Goal: Book appointment/travel/reservation

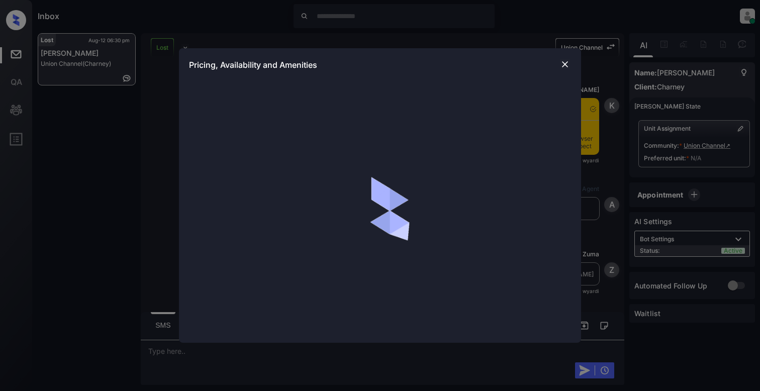
scroll to position [3713, 0]
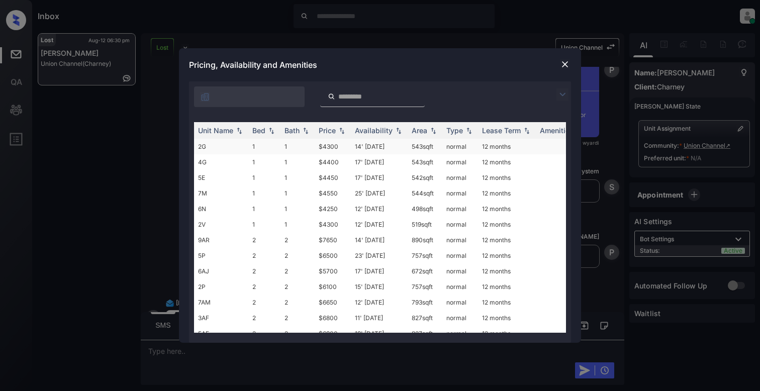
click at [259, 147] on td "1" at bounding box center [264, 147] width 32 height 16
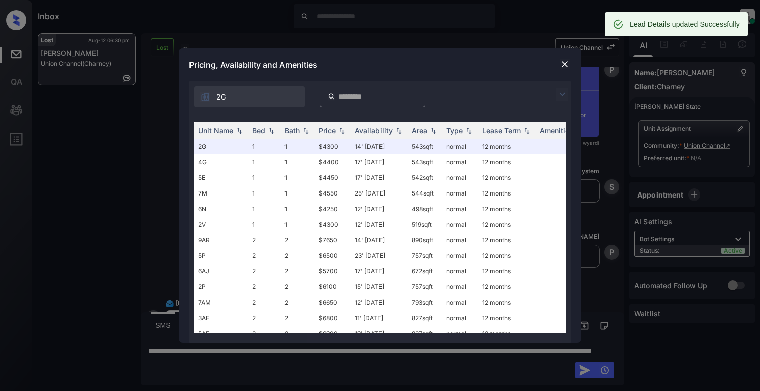
click at [562, 67] on img at bounding box center [565, 64] width 10 height 10
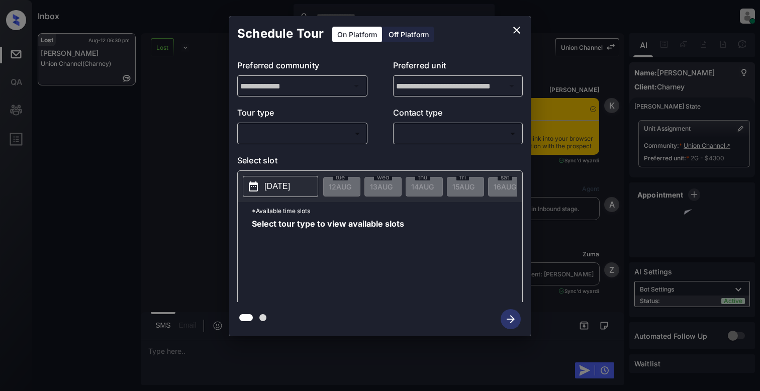
scroll to position [7799, 0]
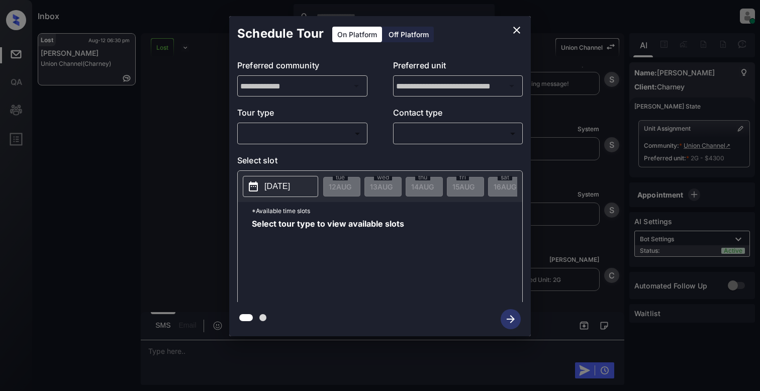
click at [312, 127] on body "Inbox [PERSON_NAME] Online Set yourself offline Set yourself on break Profile S…" at bounding box center [380, 195] width 760 height 391
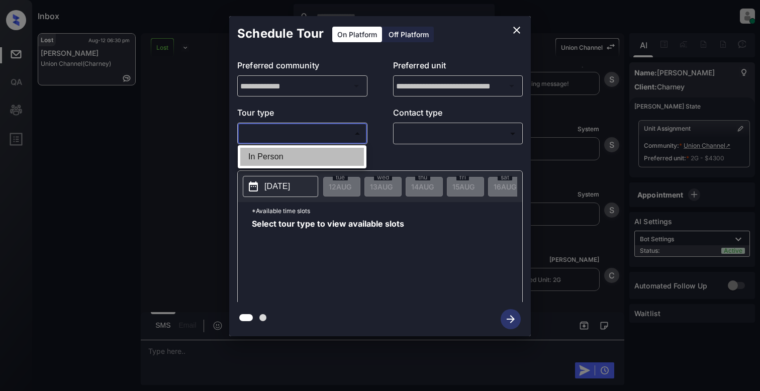
click at [289, 152] on li "In Person" at bounding box center [302, 157] width 124 height 18
type input "********"
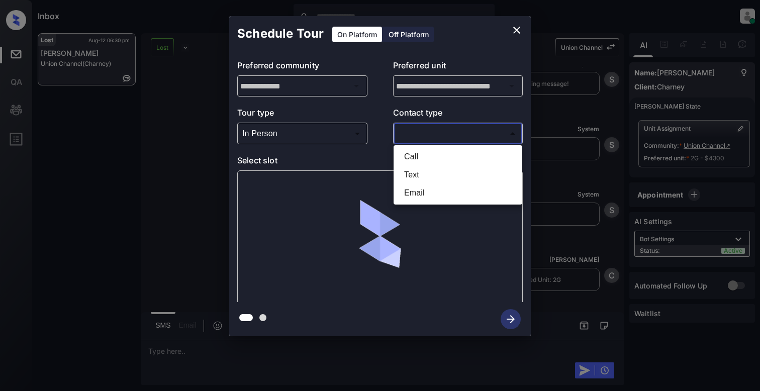
click at [421, 135] on body "Inbox Cynthia Montañez Online Set yourself offline Set yourself on break Profil…" at bounding box center [380, 195] width 760 height 391
click at [421, 187] on li "Email" at bounding box center [458, 193] width 124 height 18
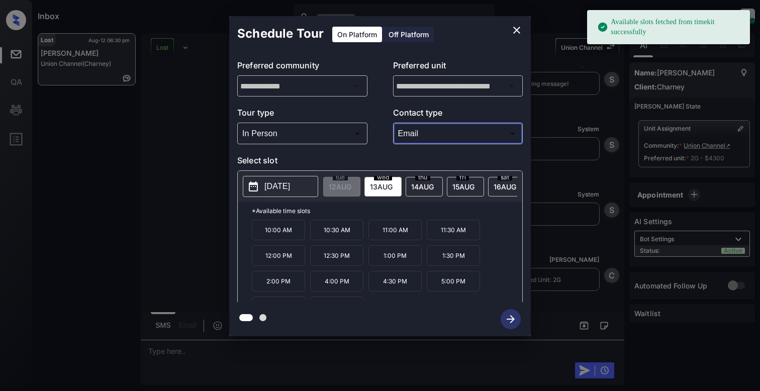
type input "*****"
click at [290, 186] on p "2025-08-13" at bounding box center [277, 186] width 26 height 12
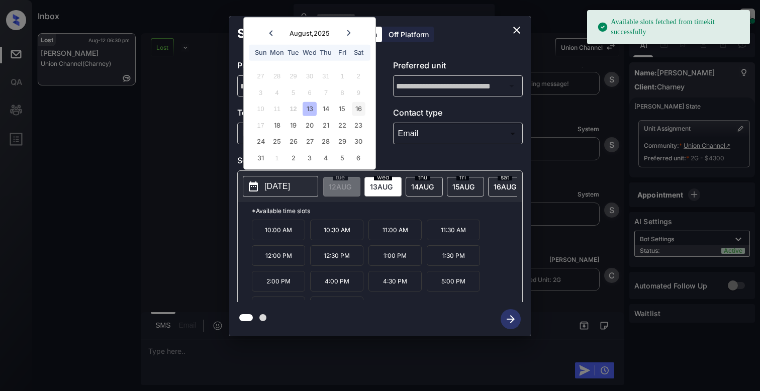
click at [362, 108] on div "16" at bounding box center [359, 109] width 14 height 14
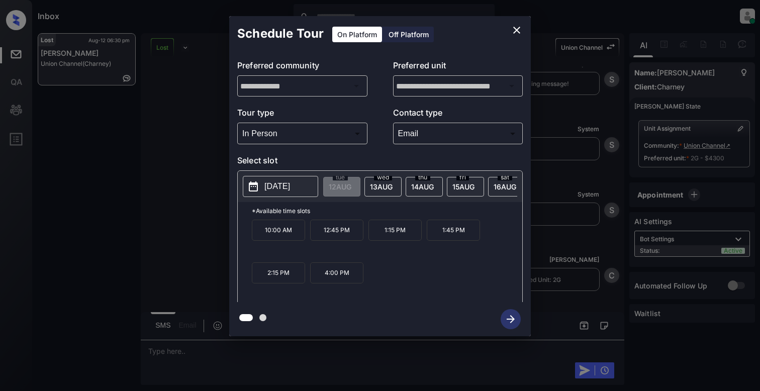
click at [341, 241] on p "12:45 PM" at bounding box center [336, 230] width 53 height 21
click at [509, 312] on icon "button" at bounding box center [511, 319] width 20 height 20
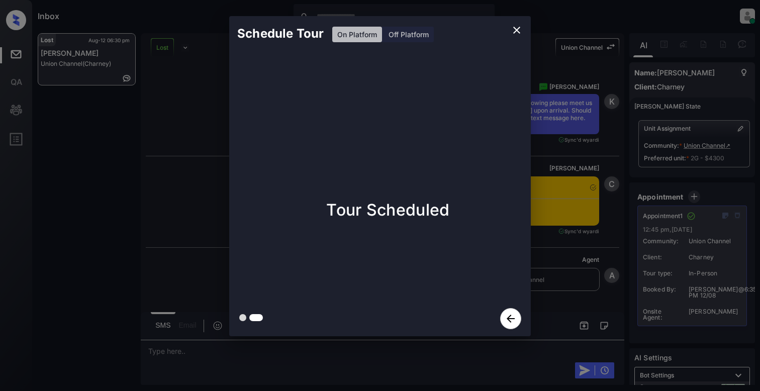
scroll to position [8171, 0]
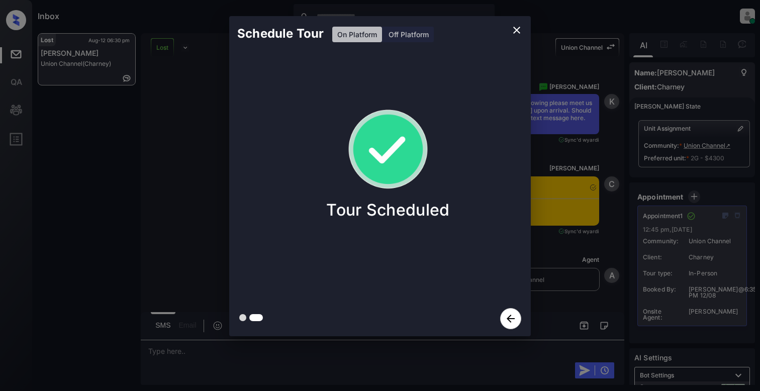
click at [517, 33] on icon "close" at bounding box center [517, 30] width 12 height 12
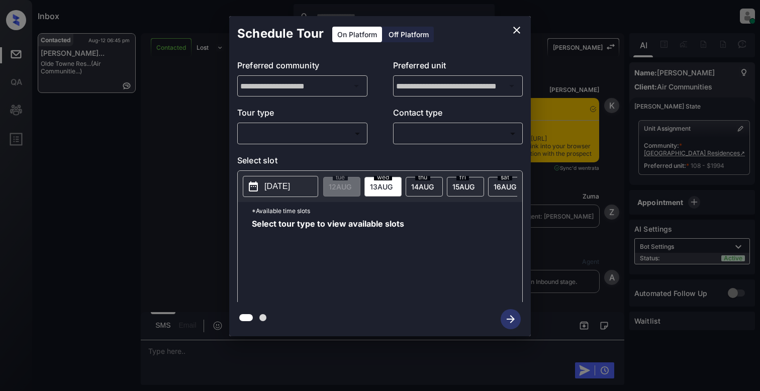
scroll to position [1101, 0]
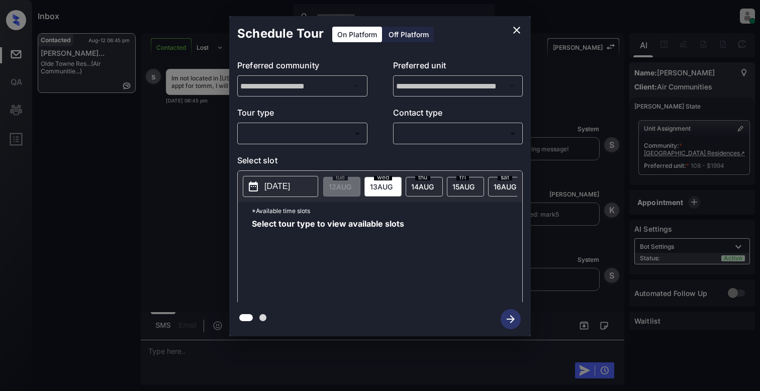
click at [265, 140] on body "Inbox Cynthia Montañez Online Set yourself offline Set yourself on break Profil…" at bounding box center [380, 195] width 760 height 391
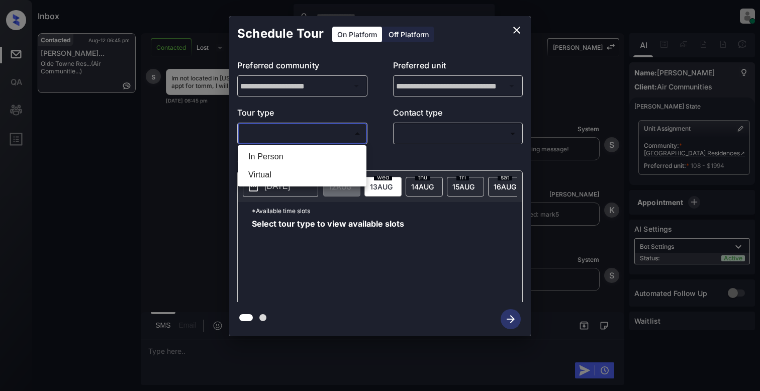
click at [511, 27] on div at bounding box center [380, 195] width 760 height 391
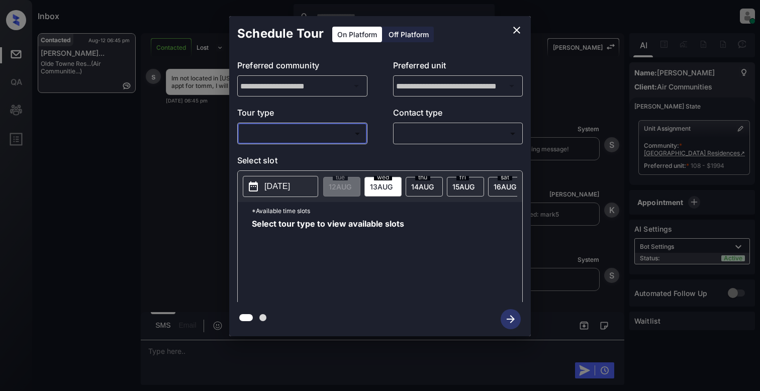
click at [517, 28] on icon "close" at bounding box center [517, 30] width 12 height 12
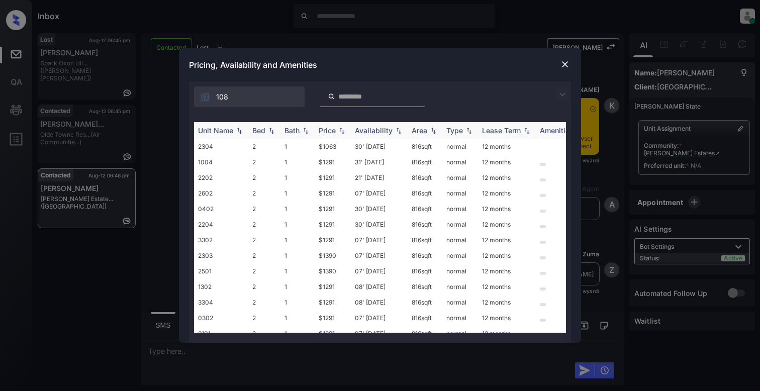
scroll to position [477, 0]
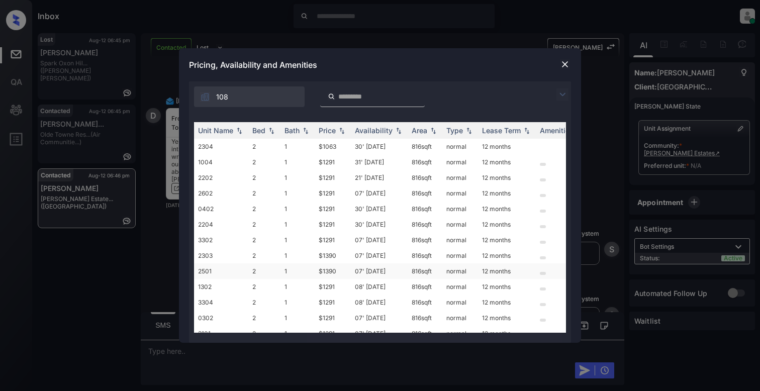
click at [214, 274] on td "2501" at bounding box center [221, 271] width 54 height 16
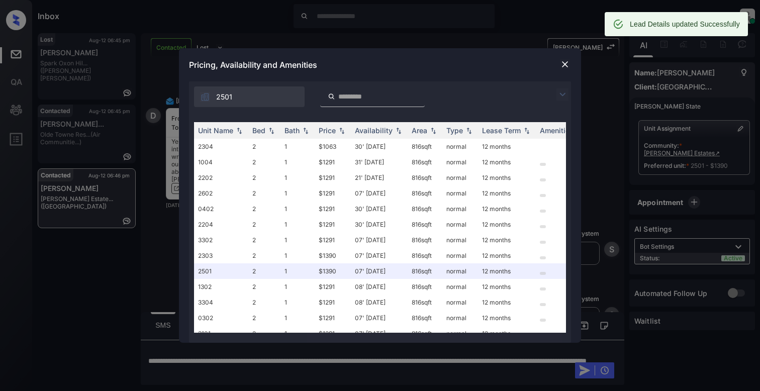
click at [561, 65] on img at bounding box center [565, 64] width 10 height 10
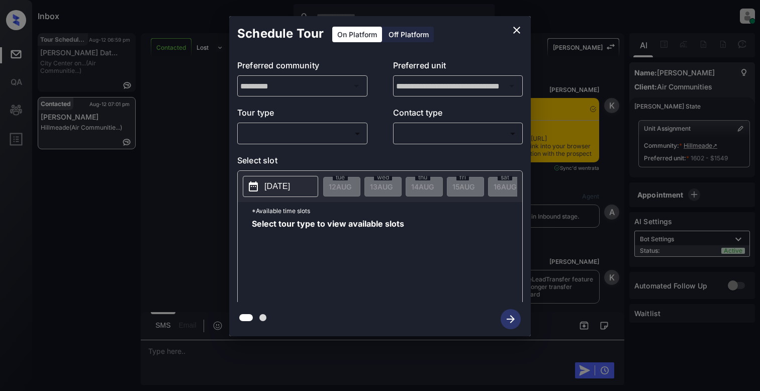
scroll to position [1157, 0]
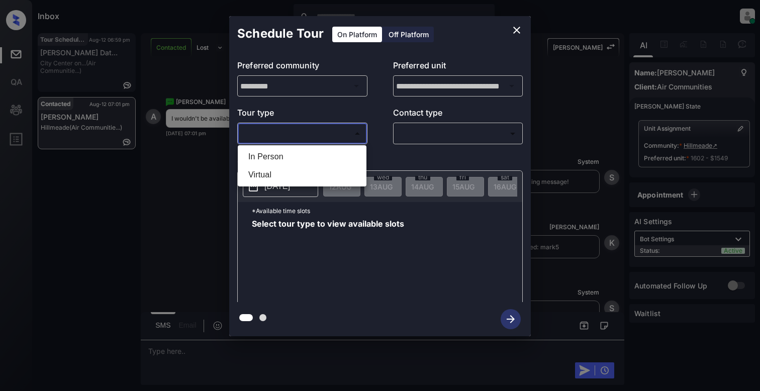
click at [284, 137] on body "Inbox Cynthia Montañez Online Set yourself offline Set yourself on break Profil…" at bounding box center [380, 195] width 760 height 391
click at [286, 153] on li "In Person" at bounding box center [302, 157] width 124 height 18
type input "********"
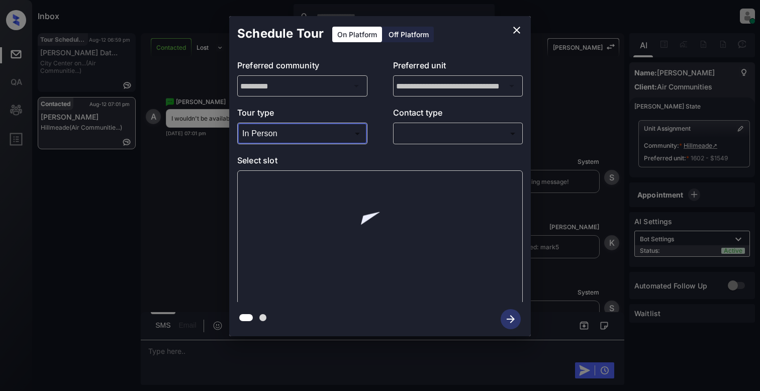
click at [439, 128] on body "Inbox Cynthia Montañez Online Set yourself offline Set yourself on break Profil…" at bounding box center [380, 195] width 760 height 391
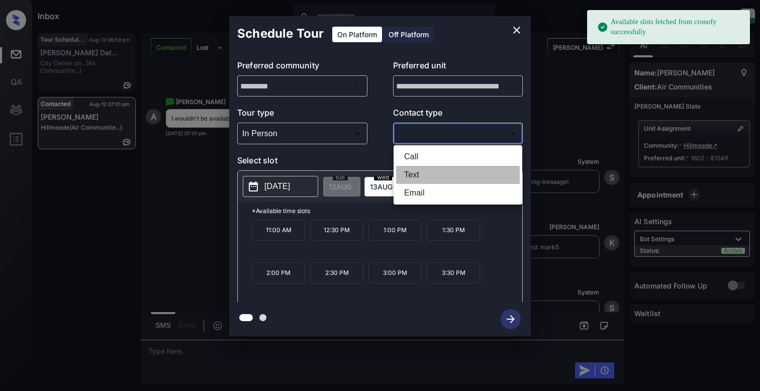
click at [421, 175] on li "Text" at bounding box center [458, 175] width 124 height 18
type input "****"
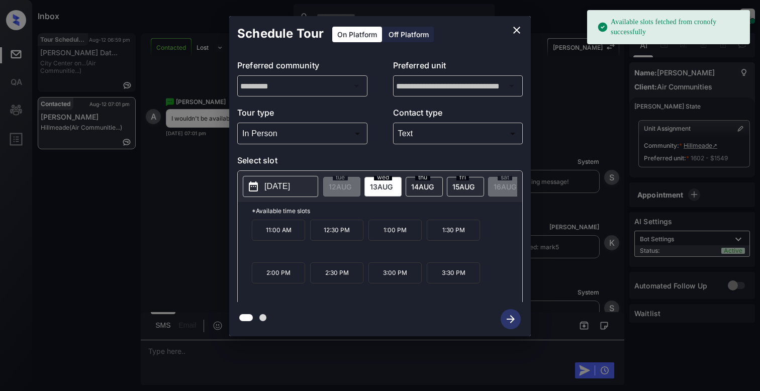
click at [272, 189] on p "2025-08-13" at bounding box center [277, 186] width 26 height 12
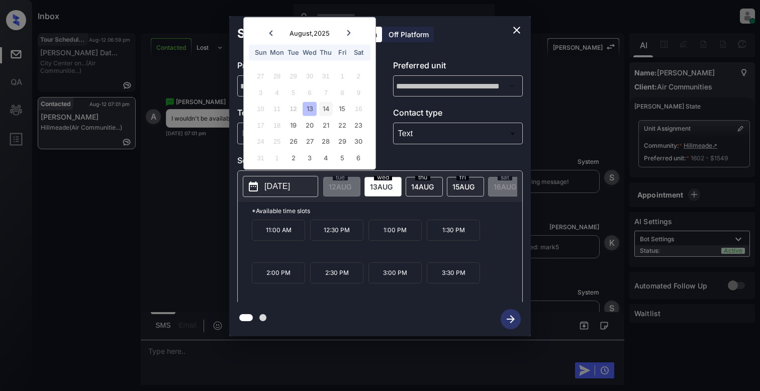
click at [325, 108] on div "14" at bounding box center [326, 109] width 14 height 14
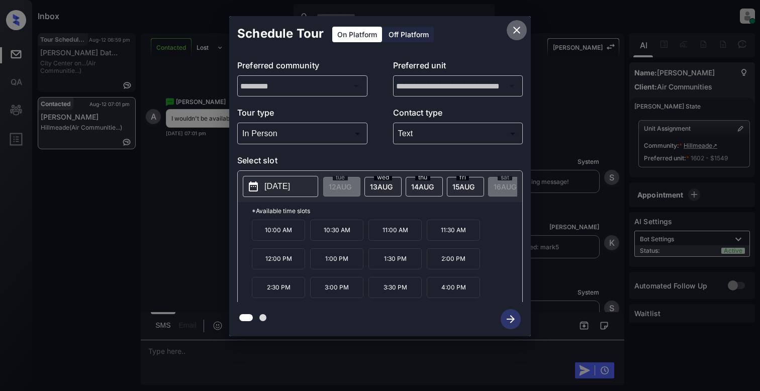
click at [516, 27] on icon "close" at bounding box center [517, 30] width 12 height 12
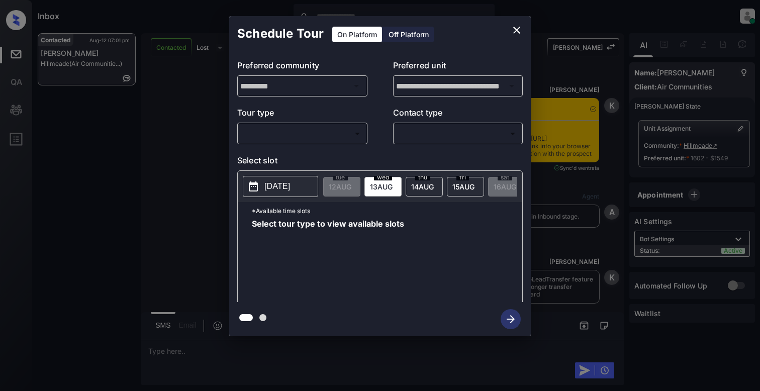
scroll to position [1414, 0]
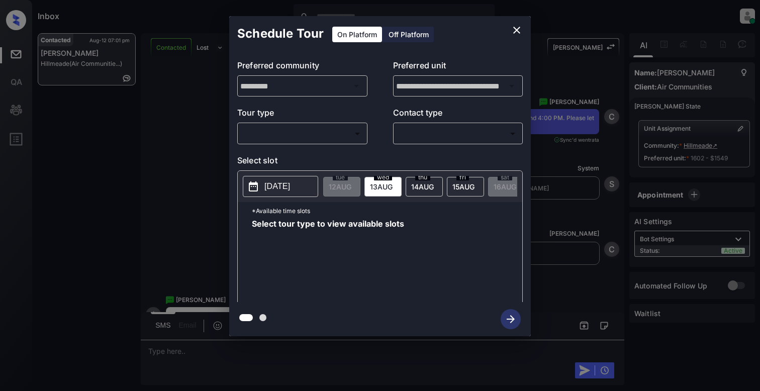
click at [318, 141] on body "Inbox Cynthia Montañez Online Set yourself offline Set yourself on break Profil…" at bounding box center [380, 195] width 760 height 391
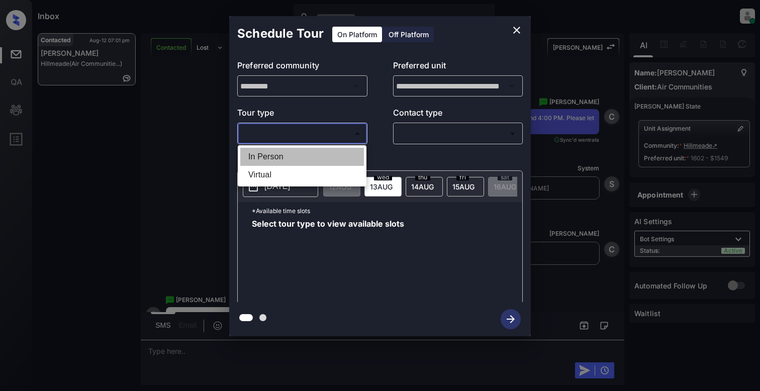
click at [278, 161] on li "In Person" at bounding box center [302, 157] width 124 height 18
type input "********"
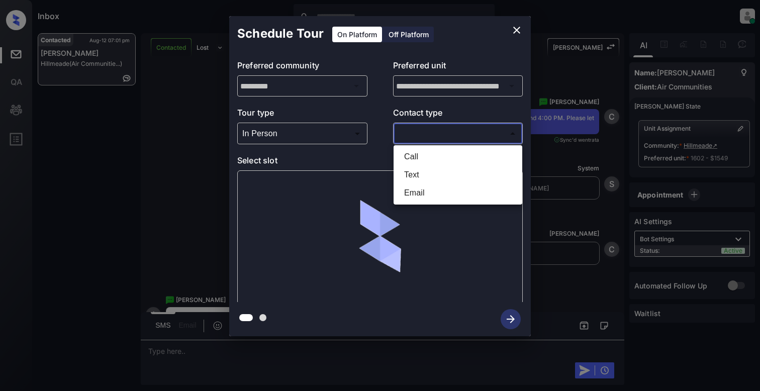
click at [416, 128] on body "Inbox Cynthia Montañez Online Set yourself offline Set yourself on break Profil…" at bounding box center [380, 195] width 760 height 391
click at [418, 175] on li "Text" at bounding box center [458, 175] width 124 height 18
type input "****"
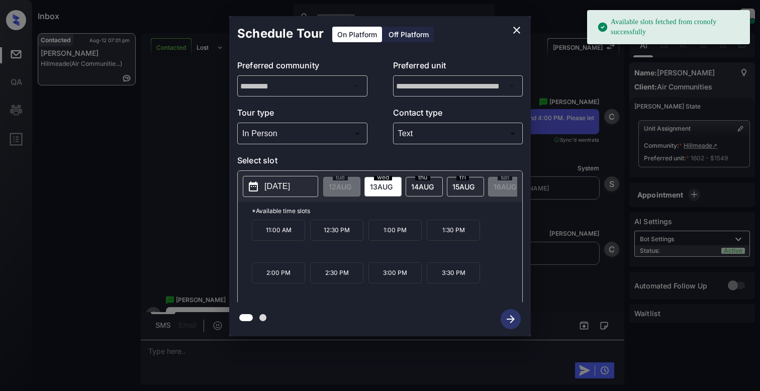
click at [270, 189] on p "[DATE]" at bounding box center [277, 186] width 26 height 12
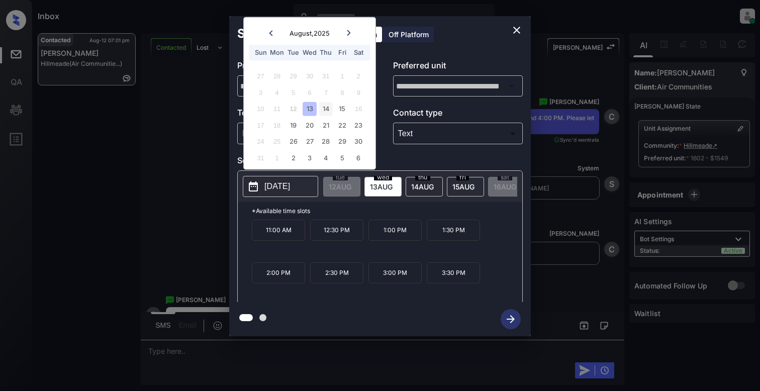
click at [329, 111] on div "14" at bounding box center [326, 109] width 14 height 14
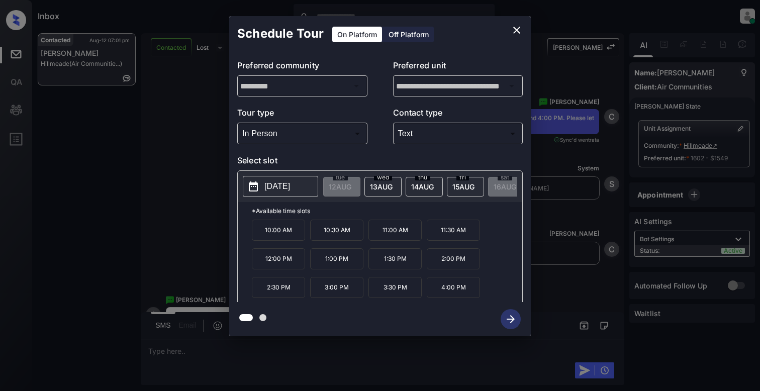
click at [270, 269] on p "12:00 PM" at bounding box center [278, 258] width 53 height 21
click at [511, 318] on icon "button" at bounding box center [511, 319] width 20 height 20
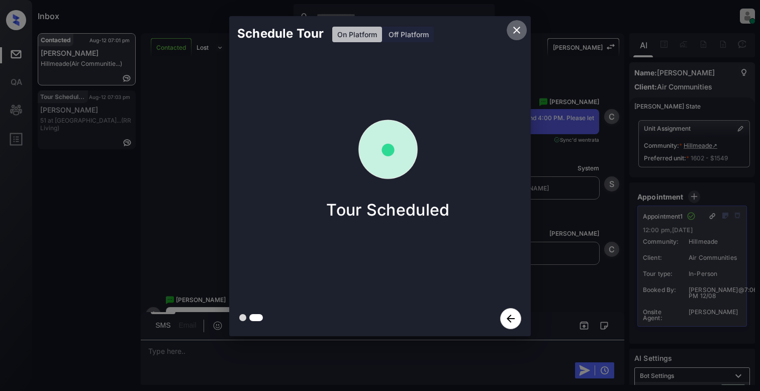
click at [515, 27] on icon "close" at bounding box center [517, 30] width 12 height 12
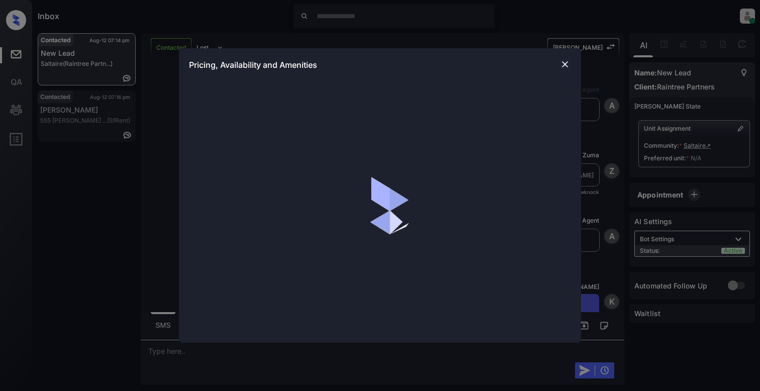
scroll to position [1283, 0]
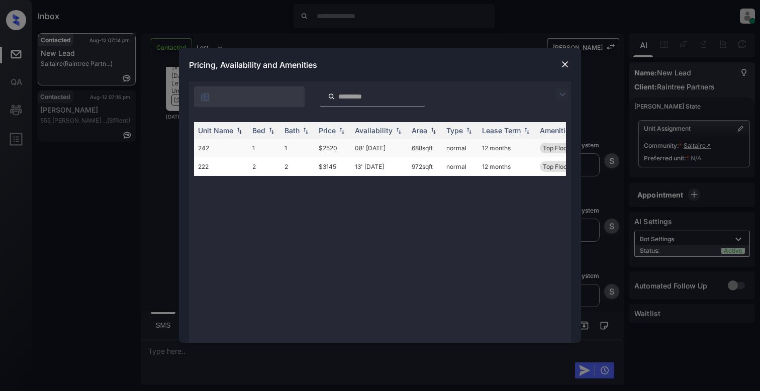
click at [223, 147] on td "242" at bounding box center [221, 148] width 54 height 19
click at [223, 146] on td "242" at bounding box center [221, 148] width 54 height 19
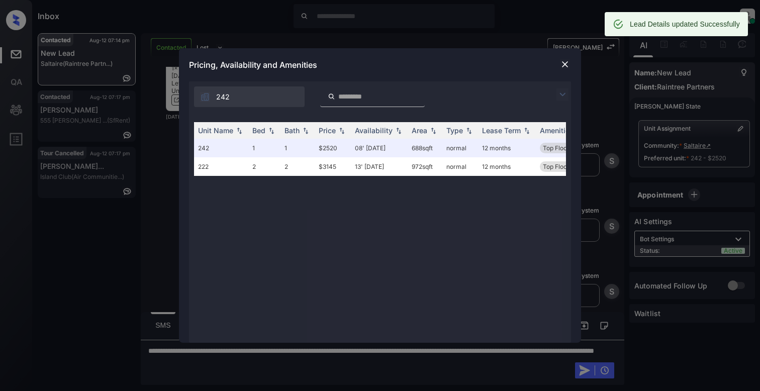
click at [562, 65] on img at bounding box center [565, 64] width 10 height 10
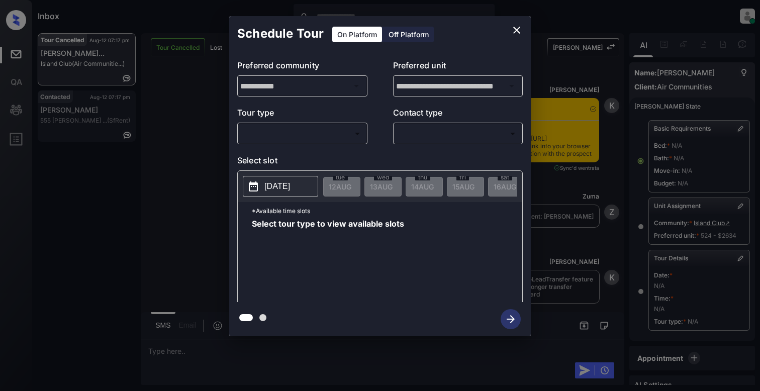
scroll to position [113, 0]
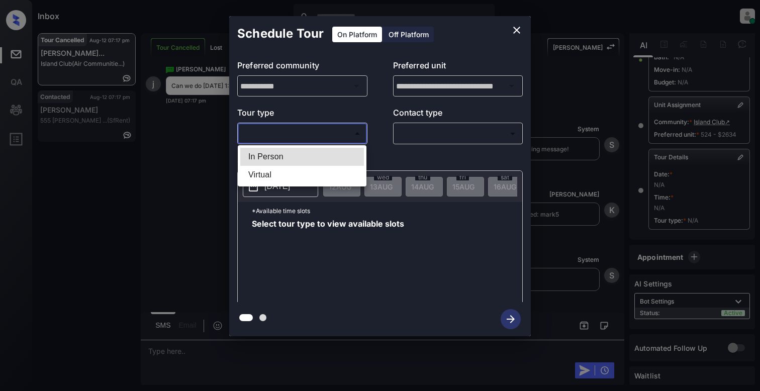
click at [279, 130] on body "Inbox [PERSON_NAME] Online Set yourself offline Set yourself on break Profile S…" at bounding box center [380, 195] width 760 height 391
click at [277, 157] on li "In Person" at bounding box center [302, 157] width 124 height 18
type input "********"
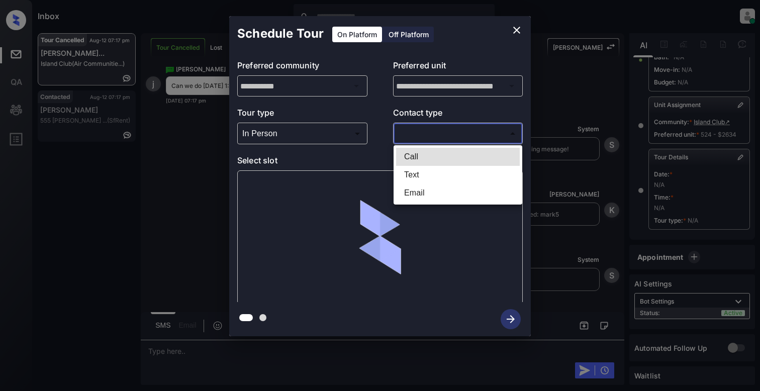
click at [446, 133] on body "Inbox [PERSON_NAME] Online Set yourself offline Set yourself on break Profile S…" at bounding box center [380, 195] width 760 height 391
click at [423, 171] on li "Text" at bounding box center [458, 175] width 124 height 18
type input "****"
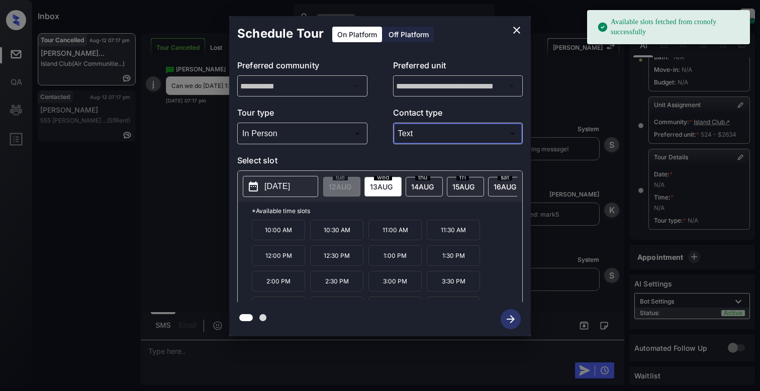
drag, startPoint x: 297, startPoint y: 202, endPoint x: 282, endPoint y: 189, distance: 19.2
click at [296, 197] on div "2025-08-13" at bounding box center [280, 186] width 75 height 21
click at [282, 189] on p "2025-08-13" at bounding box center [277, 186] width 26 height 12
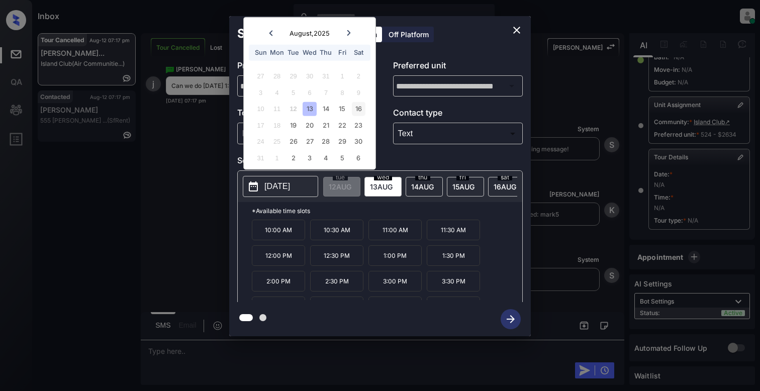
click at [358, 103] on div "16" at bounding box center [359, 109] width 14 height 14
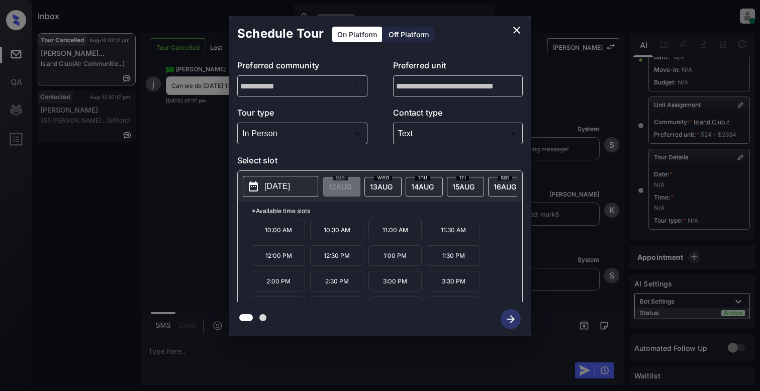
click at [452, 266] on p "1:30 PM" at bounding box center [453, 255] width 53 height 21
click at [511, 330] on button "button" at bounding box center [511, 319] width 32 height 26
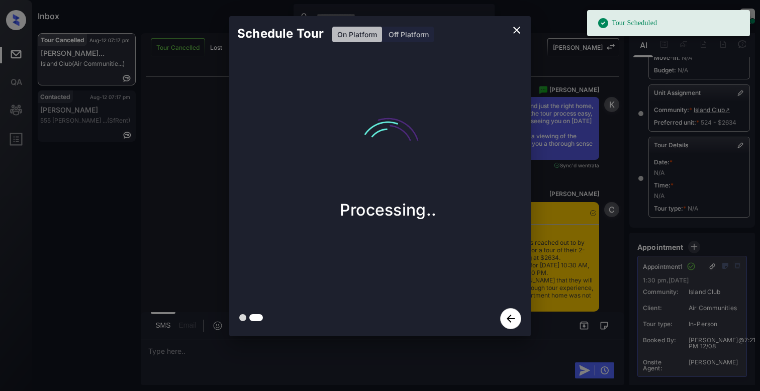
scroll to position [4962, 0]
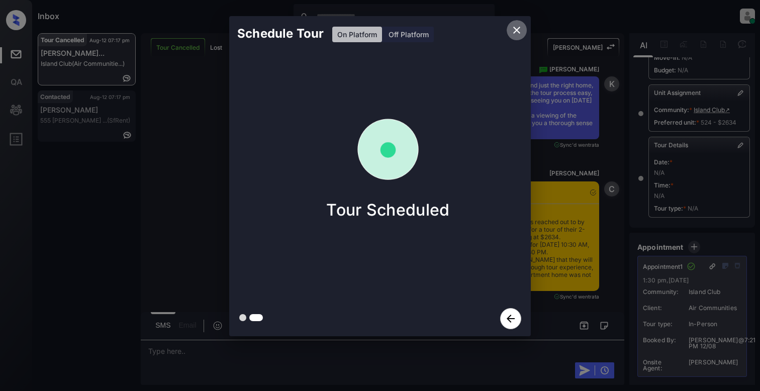
click at [518, 29] on icon "close" at bounding box center [516, 30] width 7 height 7
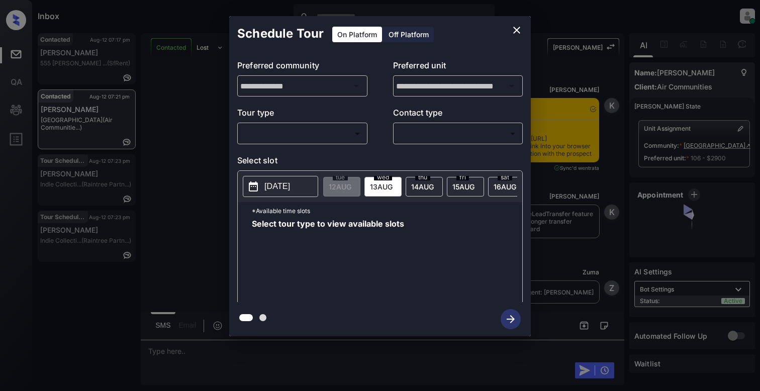
scroll to position [1223, 0]
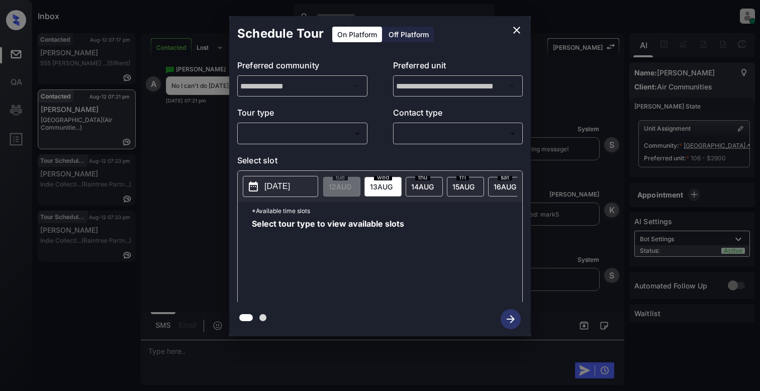
click at [298, 134] on body "Inbox Cynthia Montañez Online Set yourself offline Set yourself on break Profil…" at bounding box center [380, 195] width 760 height 391
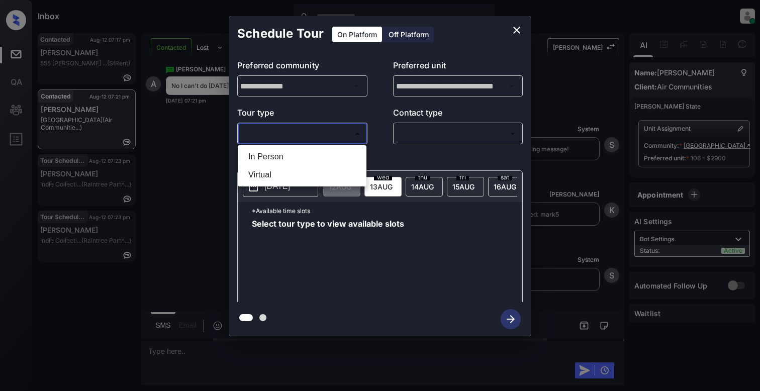
click at [292, 155] on li "In Person" at bounding box center [302, 157] width 124 height 18
type input "********"
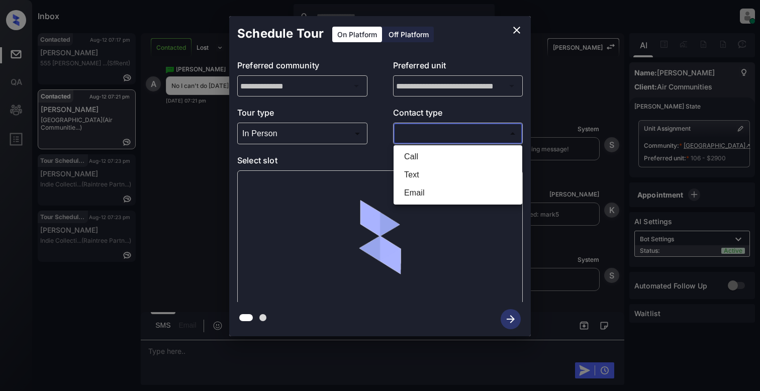
click at [440, 133] on body "Inbox Cynthia Montañez Online Set yourself offline Set yourself on break Profil…" at bounding box center [380, 195] width 760 height 391
click at [417, 179] on li "Text" at bounding box center [458, 175] width 124 height 18
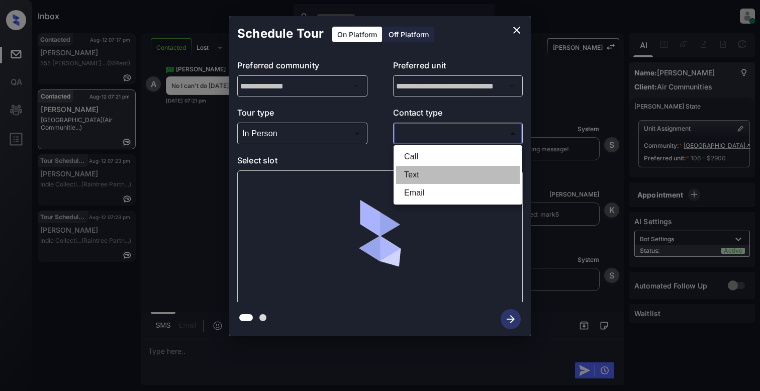
type input "****"
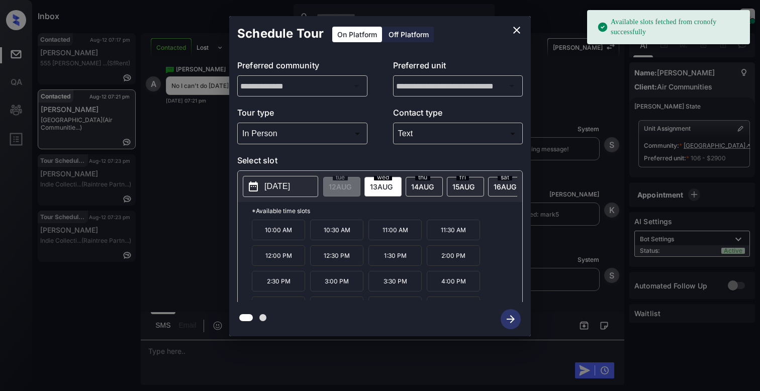
click at [288, 187] on p "[DATE]" at bounding box center [277, 186] width 26 height 12
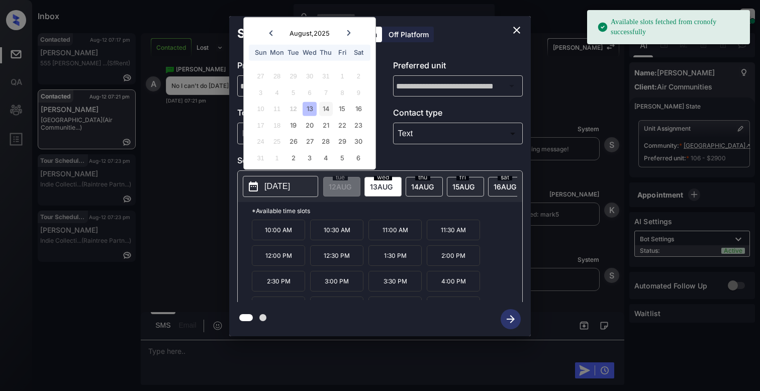
click at [325, 111] on div "14" at bounding box center [326, 109] width 14 height 14
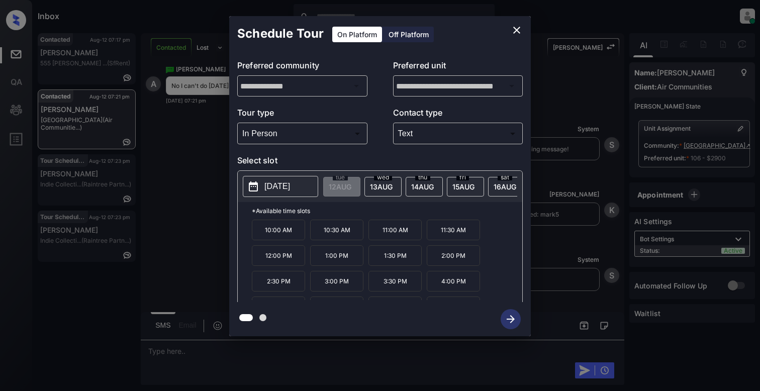
click at [281, 240] on p "10:00 AM" at bounding box center [278, 230] width 53 height 21
click at [517, 314] on icon "button" at bounding box center [511, 319] width 20 height 20
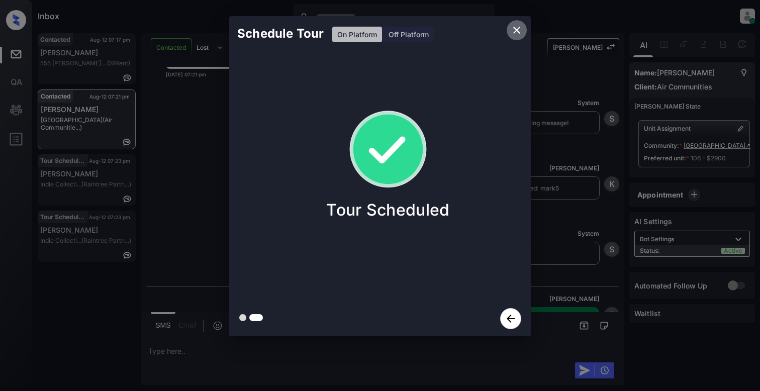
click at [513, 28] on icon "close" at bounding box center [517, 30] width 12 height 12
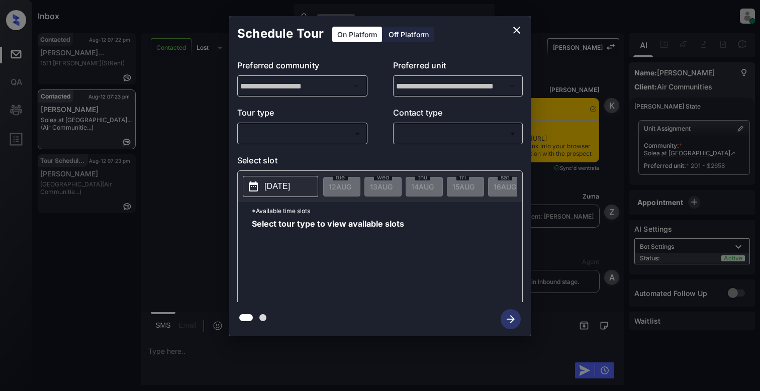
scroll to position [899, 0]
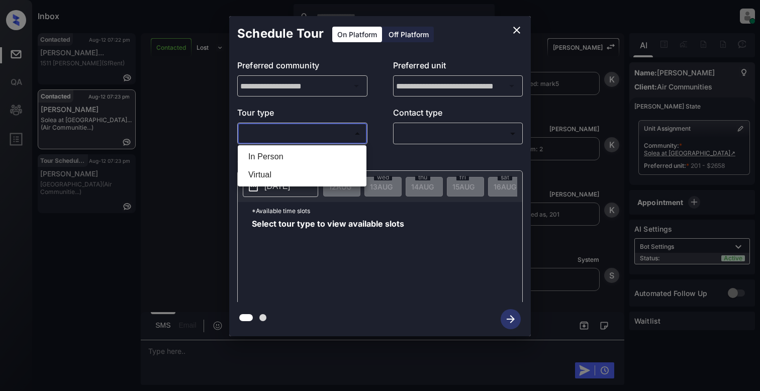
click at [294, 130] on body "Inbox Cynthia Montañez Online Set yourself offline Set yourself on break Profil…" at bounding box center [380, 195] width 760 height 391
click at [516, 31] on div at bounding box center [380, 195] width 760 height 391
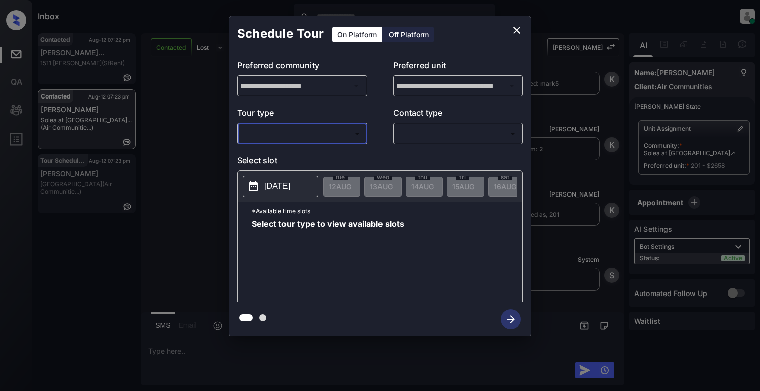
click at [514, 29] on icon "close" at bounding box center [517, 30] width 12 height 12
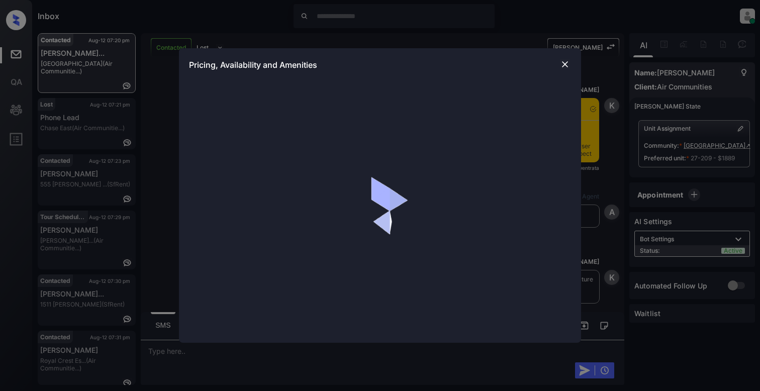
scroll to position [1041, 0]
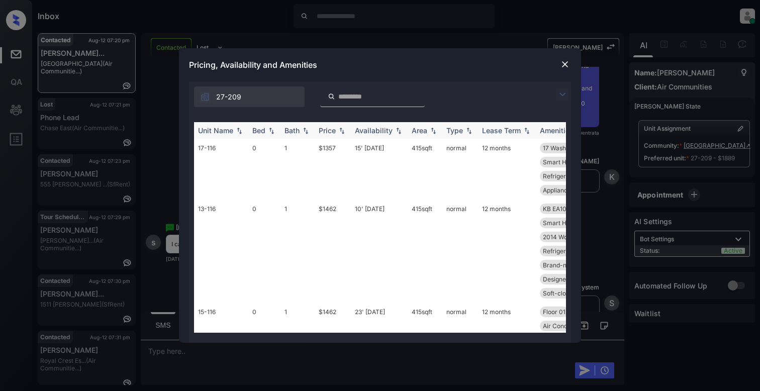
click at [272, 130] on img at bounding box center [271, 130] width 10 height 7
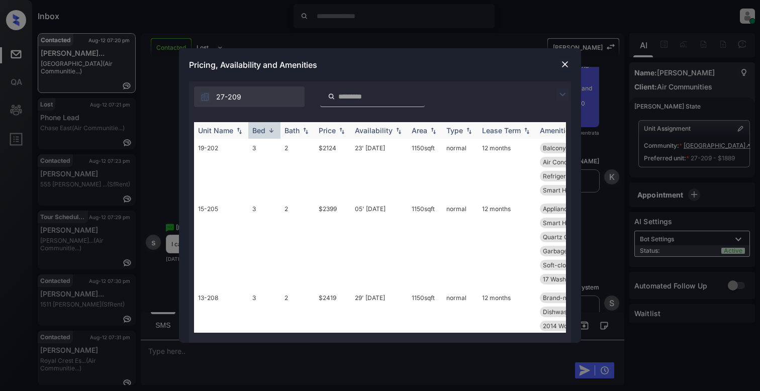
click at [272, 130] on img at bounding box center [271, 131] width 10 height 8
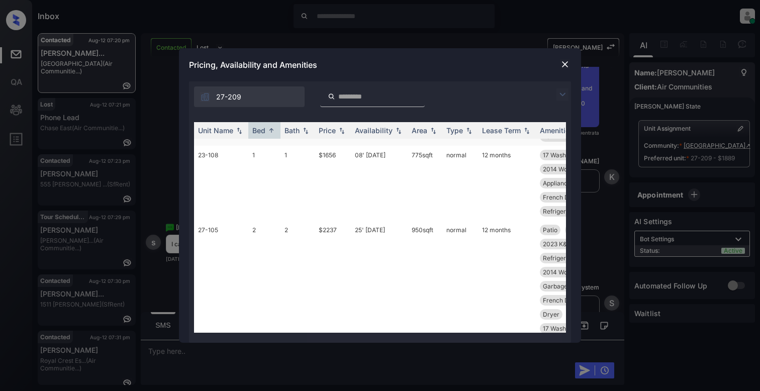
scroll to position [0, 0]
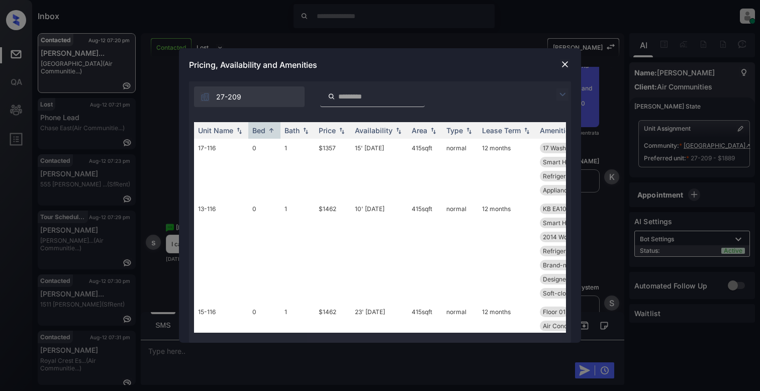
click at [566, 63] on img at bounding box center [565, 64] width 10 height 10
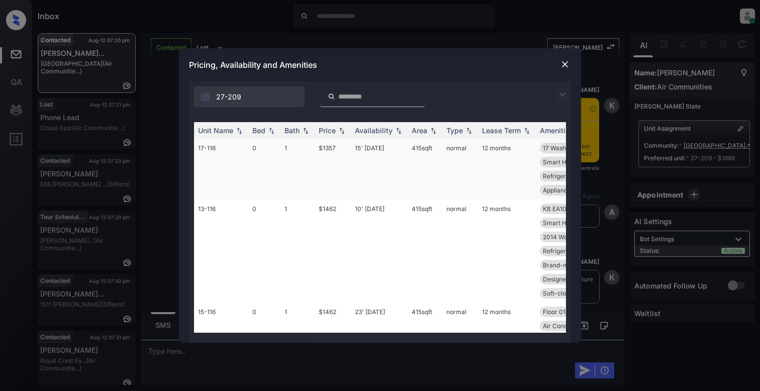
scroll to position [1443, 0]
click at [272, 133] on img at bounding box center [271, 130] width 10 height 7
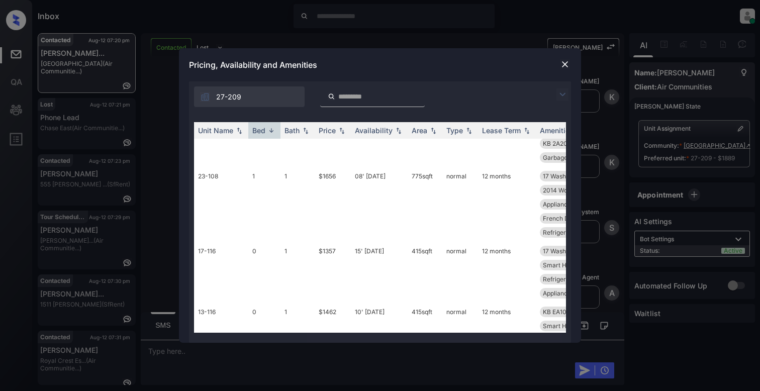
scroll to position [2010, 0]
click at [565, 59] on img at bounding box center [565, 64] width 10 height 10
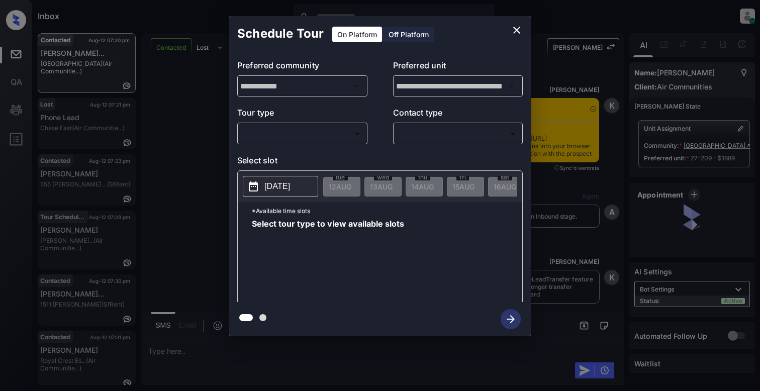
scroll to position [1175, 0]
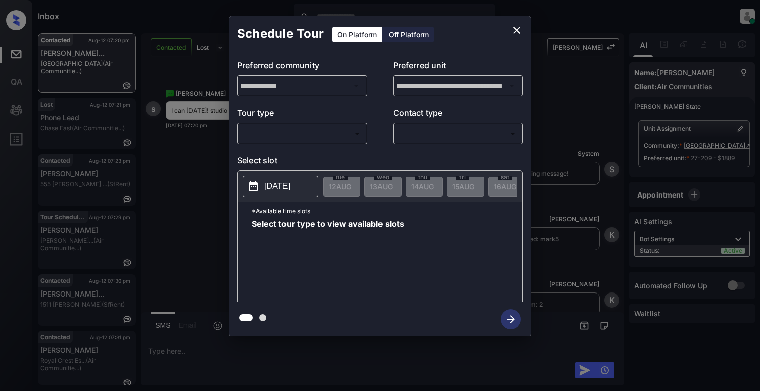
click at [282, 133] on body "Inbox [PERSON_NAME] Online Set yourself offline Set yourself on break Profile S…" at bounding box center [380, 195] width 760 height 391
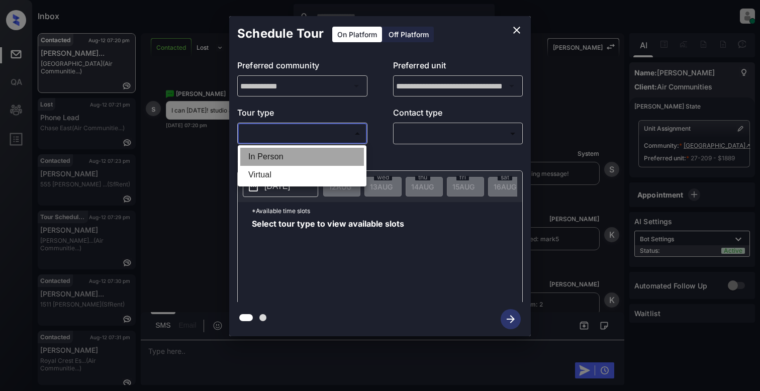
click at [269, 159] on li "In Person" at bounding box center [302, 157] width 124 height 18
type input "********"
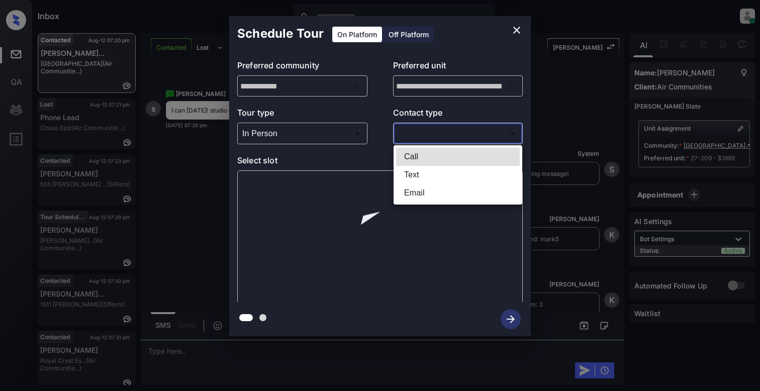
click at [445, 139] on body "Inbox Cynthia Montañez Online Set yourself offline Set yourself on break Profil…" at bounding box center [380, 195] width 760 height 391
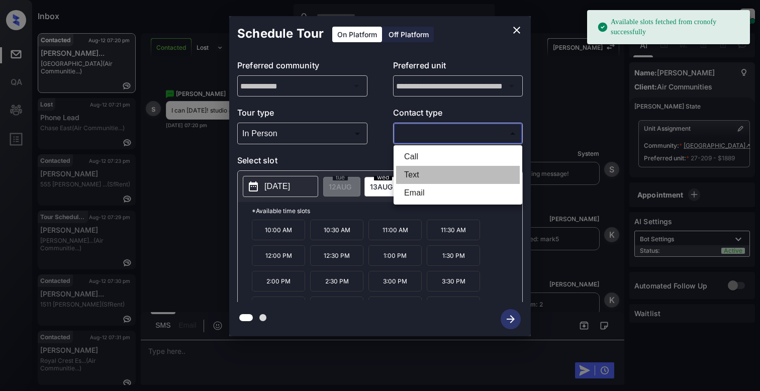
click at [427, 178] on li "Text" at bounding box center [458, 175] width 124 height 18
type input "****"
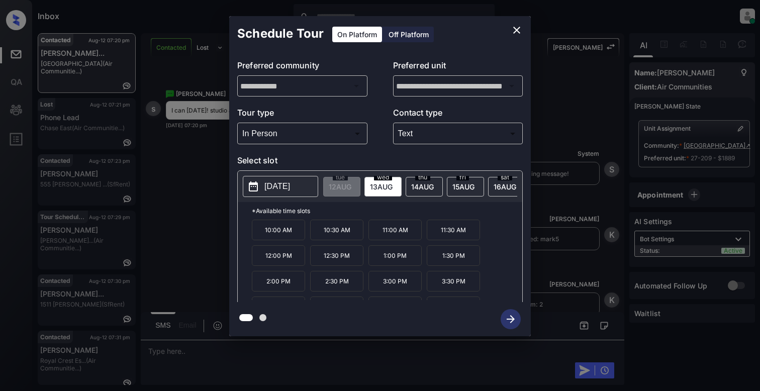
click at [278, 179] on button "[DATE]" at bounding box center [280, 186] width 75 height 21
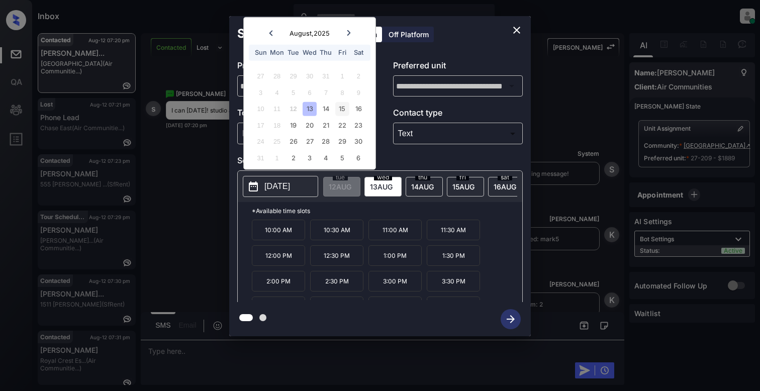
click at [342, 104] on div "15" at bounding box center [342, 109] width 14 height 14
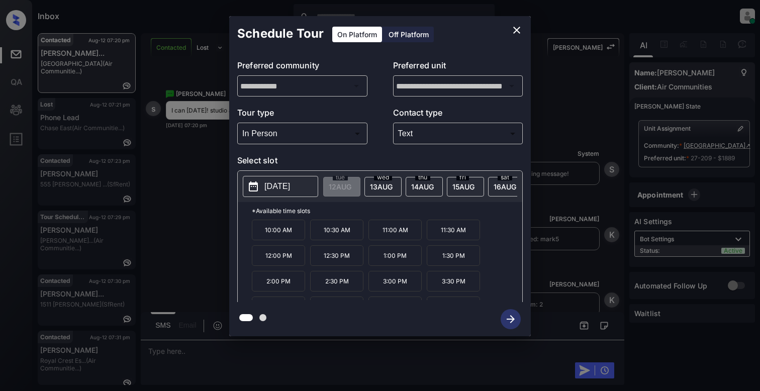
click at [387, 220] on p "*Available time slots" at bounding box center [387, 211] width 270 height 18
click at [519, 23] on button "close" at bounding box center [517, 30] width 20 height 20
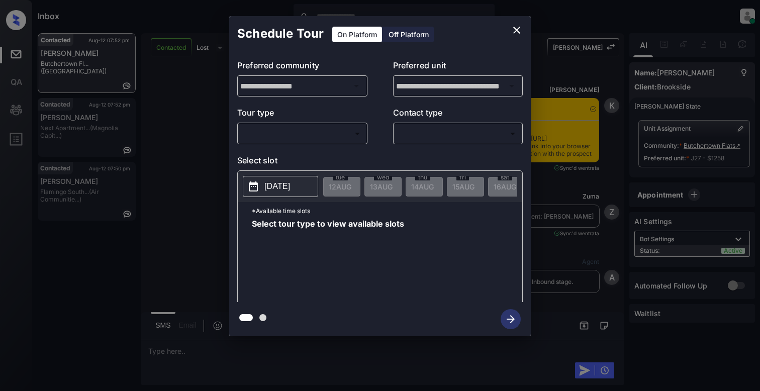
scroll to position [1185, 0]
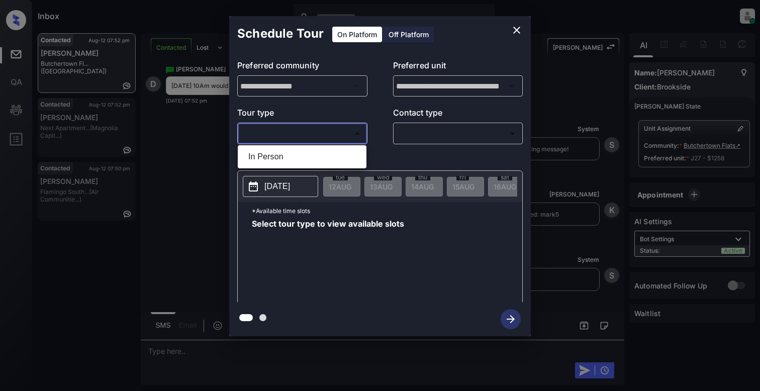
click at [265, 127] on body "Inbox [PERSON_NAME] Online Set yourself offline Set yourself on break Profile S…" at bounding box center [380, 195] width 760 height 391
click at [236, 159] on div at bounding box center [380, 195] width 760 height 391
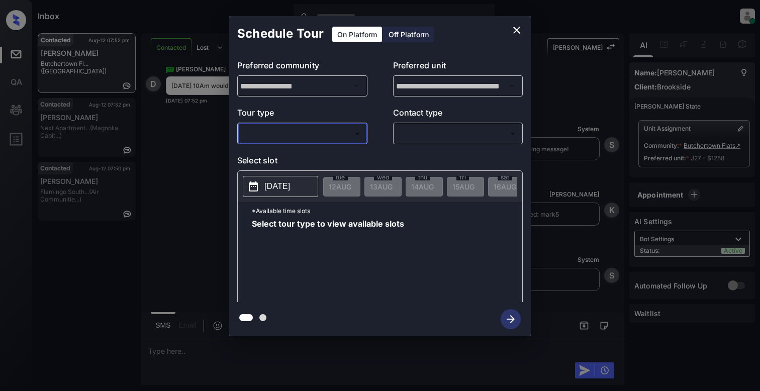
click at [358, 130] on body "Inbox Cynthia Montañez Online Set yourself offline Set yourself on break Profil…" at bounding box center [380, 195] width 760 height 391
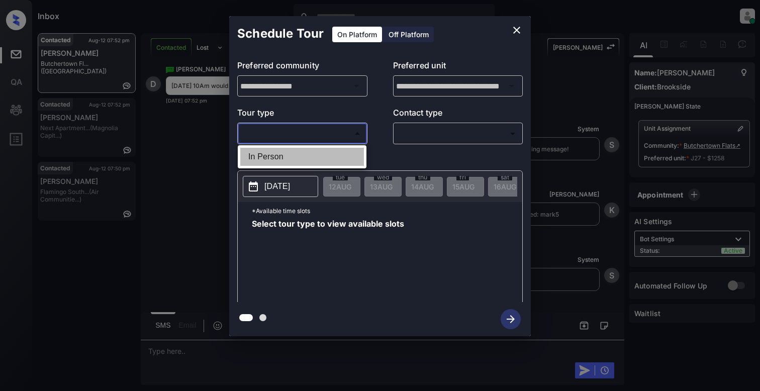
drag, startPoint x: 304, startPoint y: 156, endPoint x: 368, endPoint y: 143, distance: 65.6
click at [304, 157] on li "In Person" at bounding box center [302, 157] width 124 height 18
type input "********"
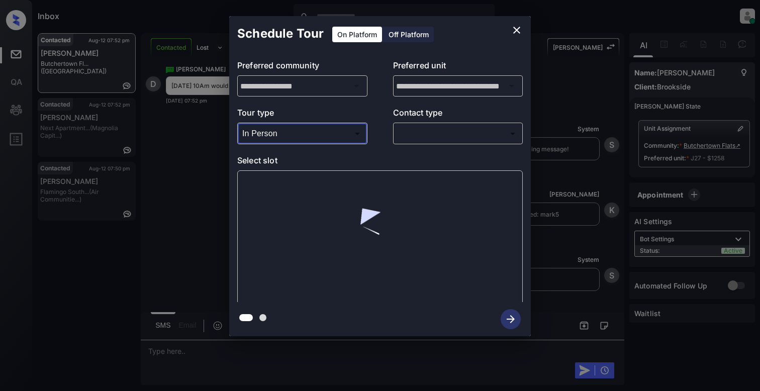
click at [415, 131] on body "Inbox Cynthia Montañez Online Set yourself offline Set yourself on break Profil…" at bounding box center [380, 195] width 760 height 391
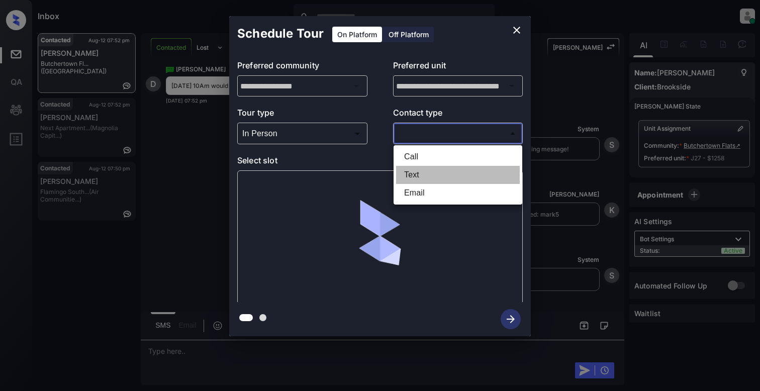
click at [421, 174] on li "Text" at bounding box center [458, 175] width 124 height 18
type input "****"
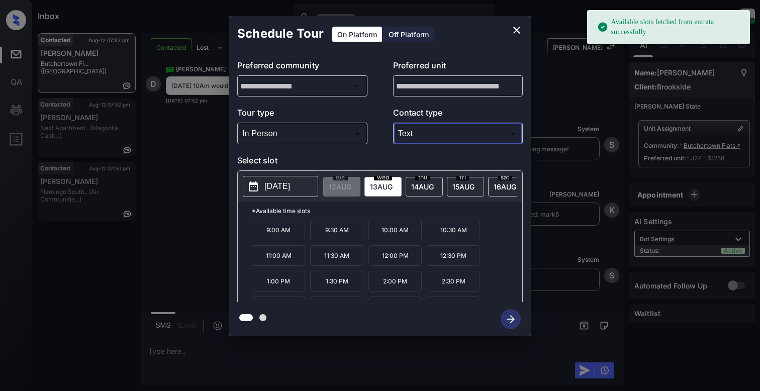
click at [272, 195] on button "[DATE]" at bounding box center [280, 186] width 75 height 21
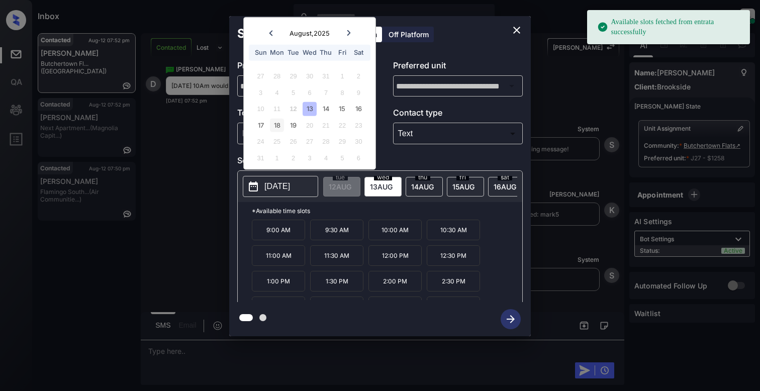
click at [281, 121] on div "18" at bounding box center [277, 125] width 14 height 14
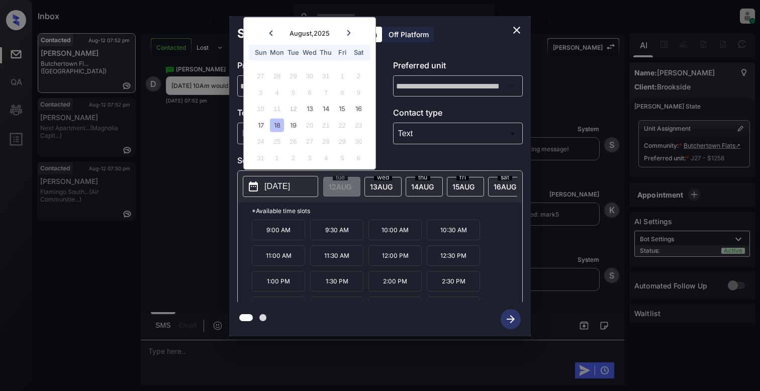
click at [405, 239] on p "10:00 AM" at bounding box center [394, 230] width 53 height 21
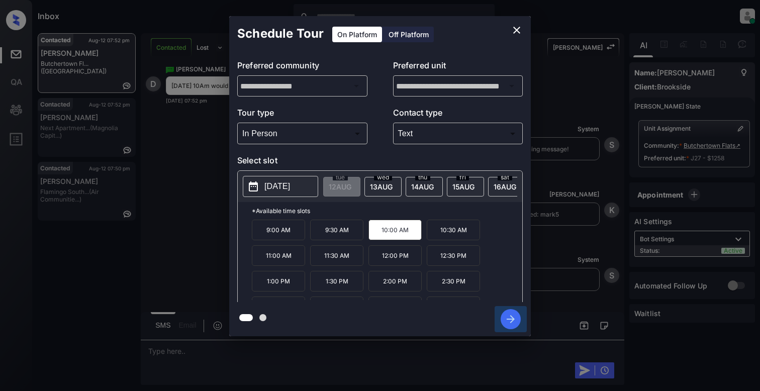
click at [512, 325] on icon "button" at bounding box center [511, 319] width 20 height 20
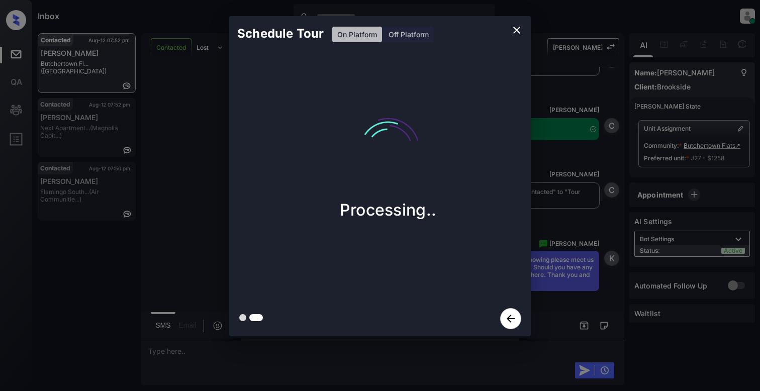
scroll to position [1399, 0]
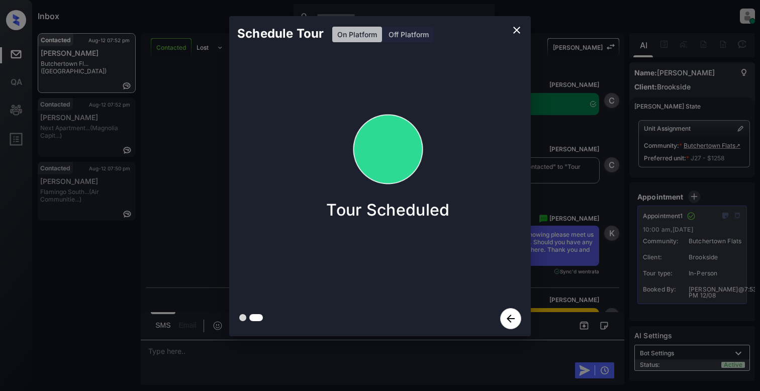
click at [512, 31] on icon "close" at bounding box center [517, 30] width 12 height 12
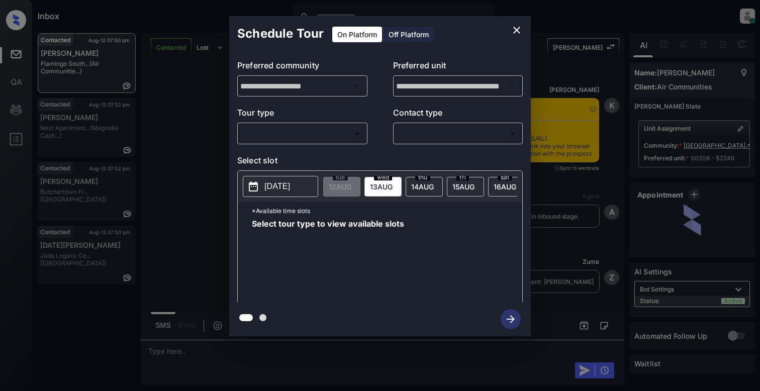
scroll to position [1731, 0]
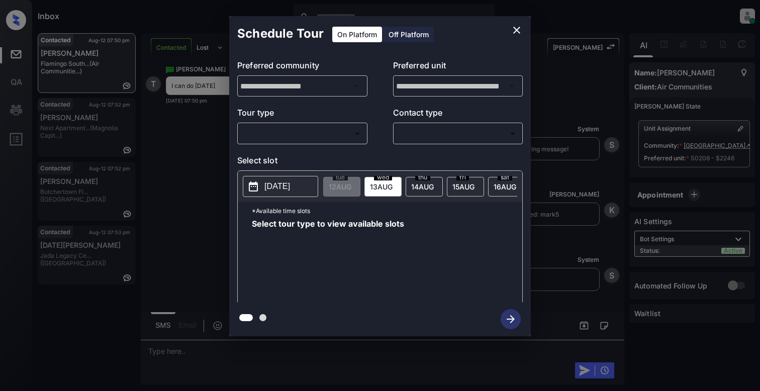
click at [321, 127] on body "Inbox [PERSON_NAME] Online Set yourself offline Set yourself on break Profile S…" at bounding box center [380, 195] width 760 height 391
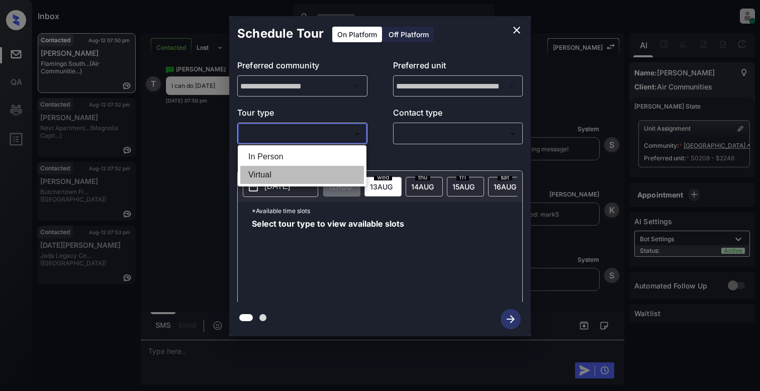
click at [286, 173] on li "Virtual" at bounding box center [302, 175] width 124 height 18
type input "*******"
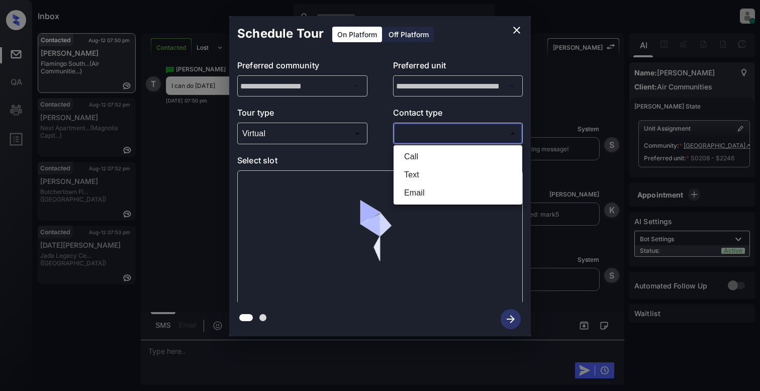
click at [438, 131] on body "Inbox [PERSON_NAME] Online Set yourself offline Set yourself on break Profile S…" at bounding box center [380, 195] width 760 height 391
click at [419, 173] on li "Text" at bounding box center [458, 175] width 124 height 18
type input "****"
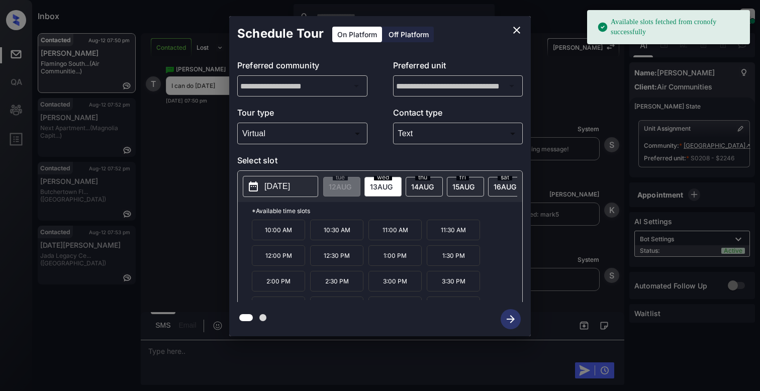
click at [268, 185] on p "[DATE]" at bounding box center [277, 186] width 26 height 12
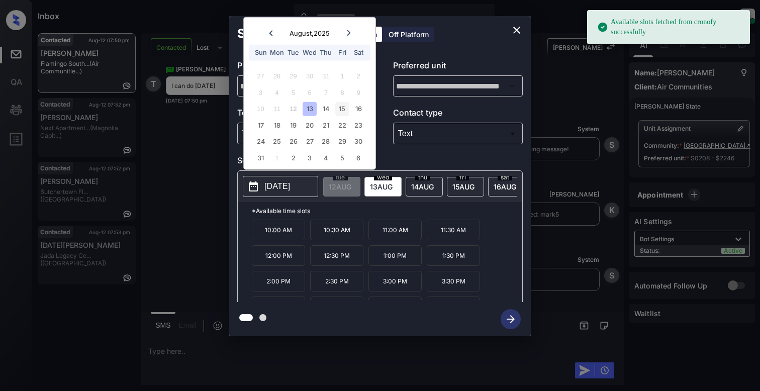
click at [346, 106] on div "15" at bounding box center [342, 109] width 14 height 14
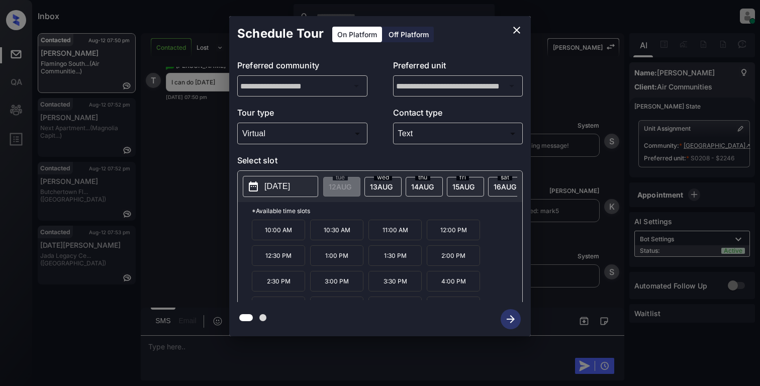
scroll to position [44, 0]
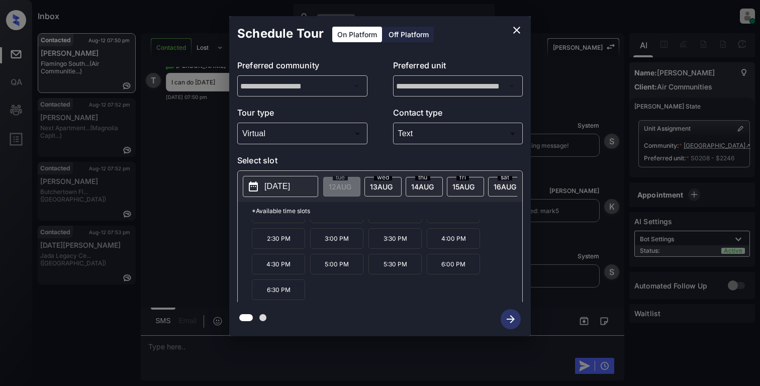
click at [515, 33] on icon "close" at bounding box center [517, 30] width 12 height 12
